Goal: Task Accomplishment & Management: Use online tool/utility

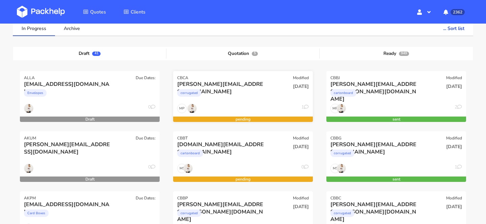
scroll to position [54, 0]
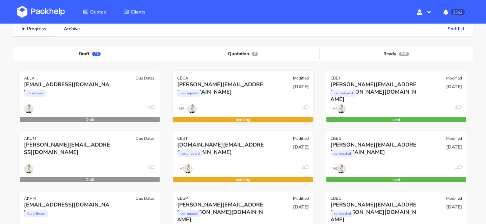
click at [244, 86] on div "[PERSON_NAME][EMAIL_ADDRESS][DOMAIN_NAME]" at bounding box center [221, 84] width 89 height 7
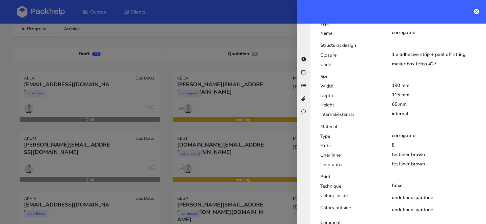
scroll to position [0, 0]
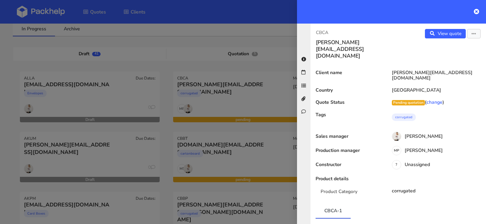
click at [322, 32] on p "CBCA" at bounding box center [354, 32] width 77 height 7
copy p "CBCA"
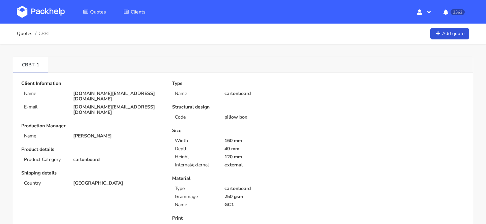
click at [96, 97] on div "Client Information Name justyna.ch@teamsunday.com E-mail justyna.ch@teamsunday.…" at bounding box center [91, 98] width 141 height 34
click at [96, 95] on p "justyna.ch@teamsunday.com" at bounding box center [117, 96] width 89 height 11
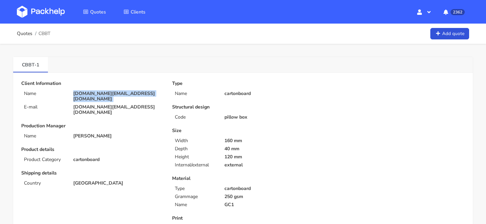
copy div "justyna.ch@teamsunday.com"
click at [275, 129] on p "Size" at bounding box center [242, 130] width 141 height 5
click at [111, 95] on p "justyna.ch@teamsunday.com" at bounding box center [117, 96] width 89 height 11
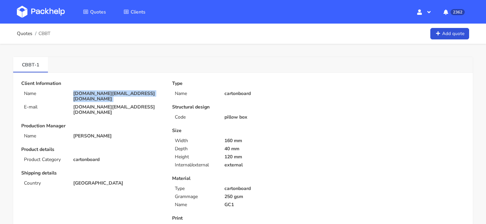
copy div "justyna.ch@teamsunday.com"
click at [43, 35] on span "CBBT" at bounding box center [44, 33] width 12 height 5
copy span "CBBT"
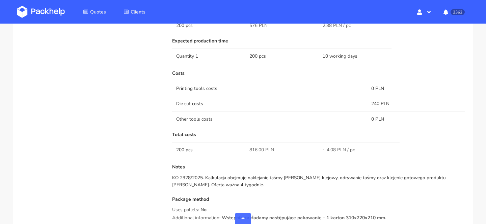
scroll to position [481, 0]
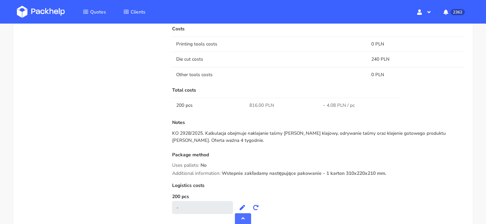
click at [250, 104] on span "816.00 PLN" at bounding box center [261, 105] width 25 height 7
copy span "816.00"
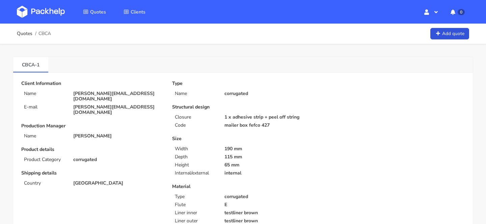
click at [111, 93] on p "[PERSON_NAME][EMAIL_ADDRESS][DOMAIN_NAME]" at bounding box center [117, 96] width 89 height 11
click at [111, 93] on p "jason@theswallowco.com" at bounding box center [117, 96] width 89 height 11
copy div "jason@theswallowco.com"
click at [48, 34] on span "CBCA" at bounding box center [44, 33] width 12 height 5
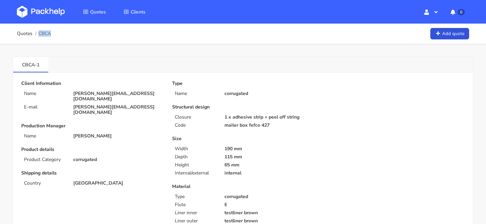
click at [48, 34] on span "CBCA" at bounding box center [44, 33] width 12 height 5
copy span "CBCA"
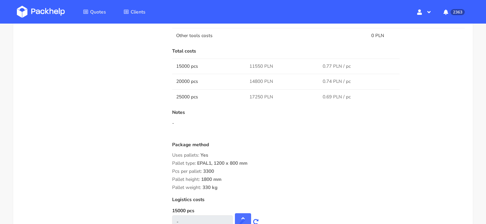
scroll to position [590, 0]
click at [255, 64] on span "11550 PLN" at bounding box center [261, 66] width 24 height 7
copy span "11550"
click at [257, 83] on span "14800 PLN" at bounding box center [261, 82] width 24 height 7
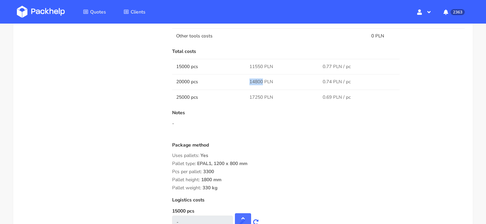
click at [257, 83] on span "14800 PLN" at bounding box center [261, 82] width 24 height 7
copy span "14800"
click at [253, 97] on span "17250 PLN" at bounding box center [261, 97] width 24 height 7
copy span "17250"
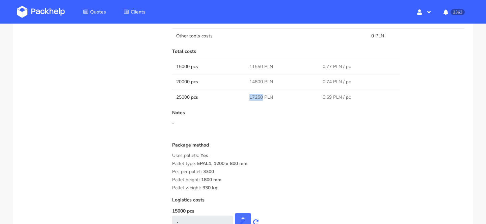
click at [279, 120] on div "Notes -" at bounding box center [318, 123] width 293 height 27
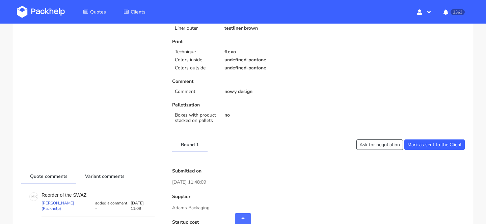
scroll to position [0, 0]
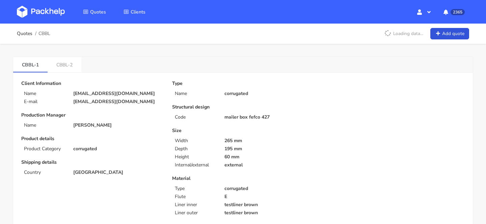
click at [112, 94] on p "ciaran@theheadplan.com" at bounding box center [117, 93] width 89 height 5
copy div "ciaran@theheadplan.com"
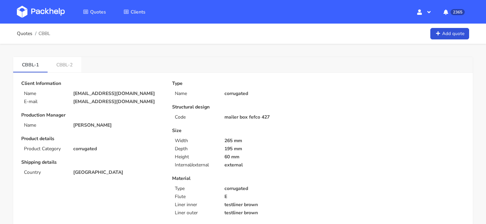
click at [286, 170] on div "Type Name corrugated Structural design Code mailer box fefco 427 Size Width 265…" at bounding box center [242, 172] width 151 height 183
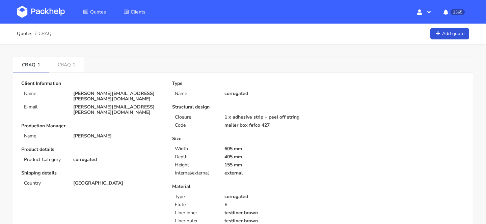
click at [48, 35] on span "CBAQ" at bounding box center [44, 33] width 13 height 5
copy span "CBAQ"
click at [44, 11] on img at bounding box center [41, 12] width 48 height 12
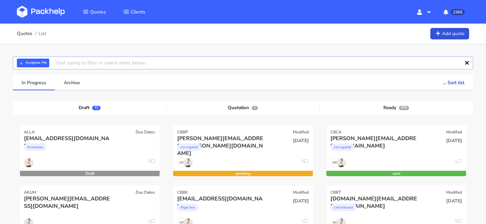
click at [217, 63] on input "text" at bounding box center [243, 63] width 460 height 13
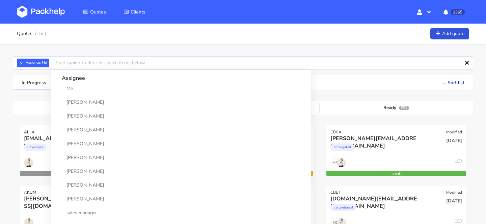
paste input "CBAQ"
type input "CBAQ"
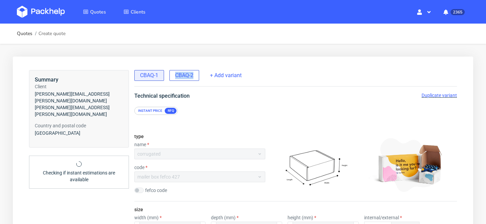
click at [173, 79] on div "CBAQ-2" at bounding box center [184, 75] width 30 height 11
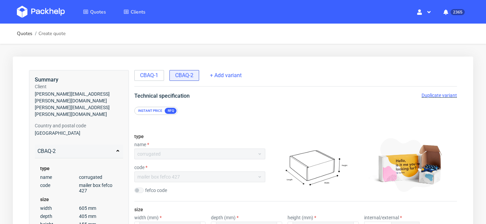
click at [450, 95] on span "Duplicate variant" at bounding box center [439, 95] width 35 height 5
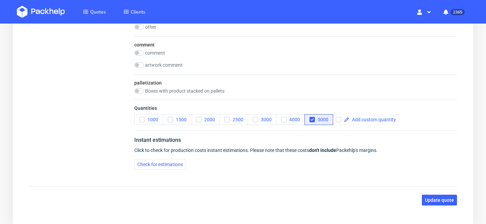
scroll to position [782, 0]
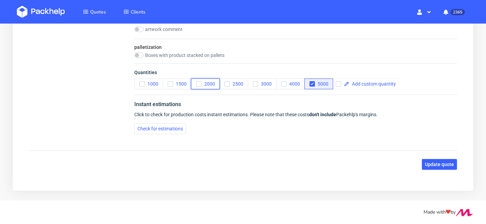
click at [210, 85] on span "2000" at bounding box center [209, 83] width 14 height 5
click at [328, 82] on span "5000" at bounding box center [322, 83] width 14 height 5
click at [435, 164] on span "Update quote" at bounding box center [439, 164] width 29 height 5
